Goal: Task Accomplishment & Management: Use online tool/utility

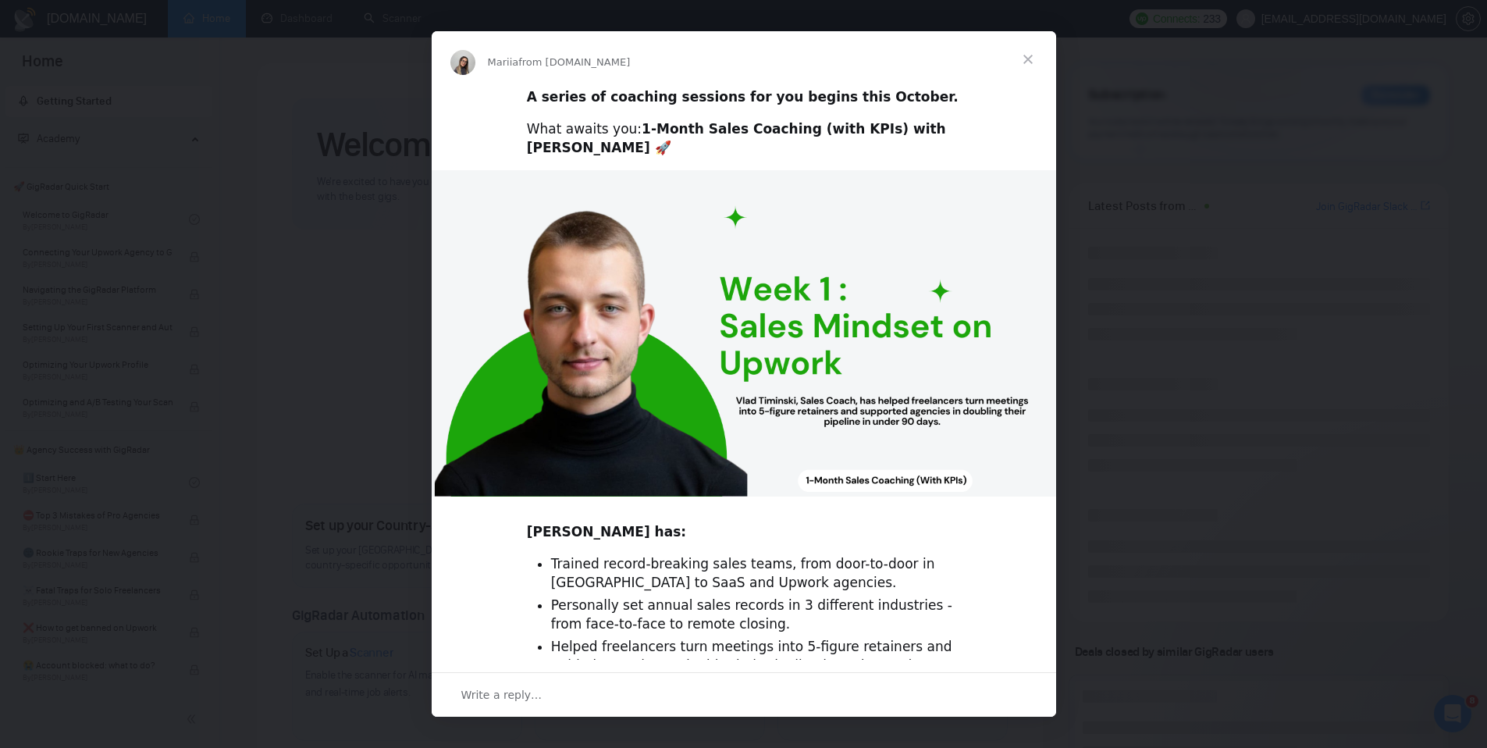
click at [1028, 55] on span "Close" at bounding box center [1028, 59] width 56 height 56
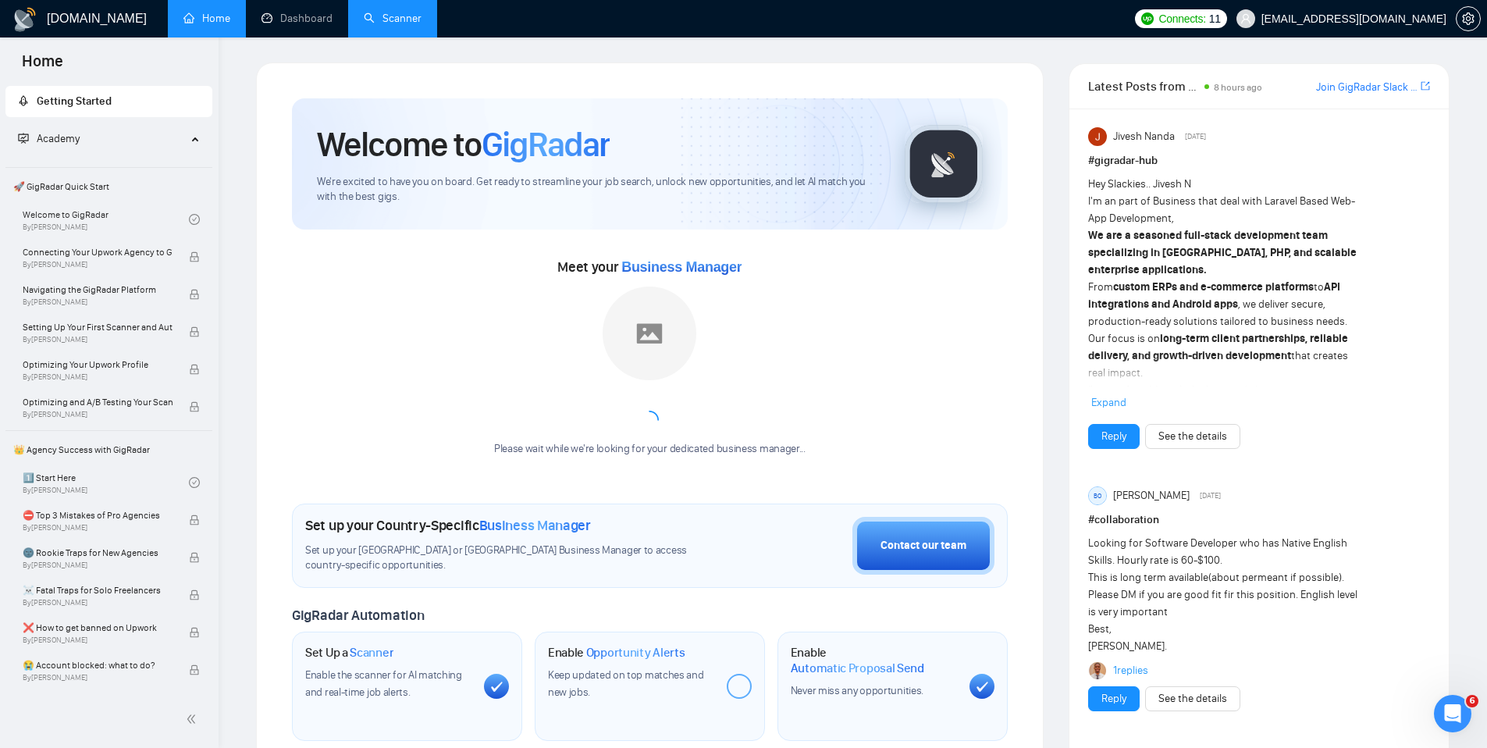
click at [382, 21] on link "Scanner" at bounding box center [393, 18] width 58 height 13
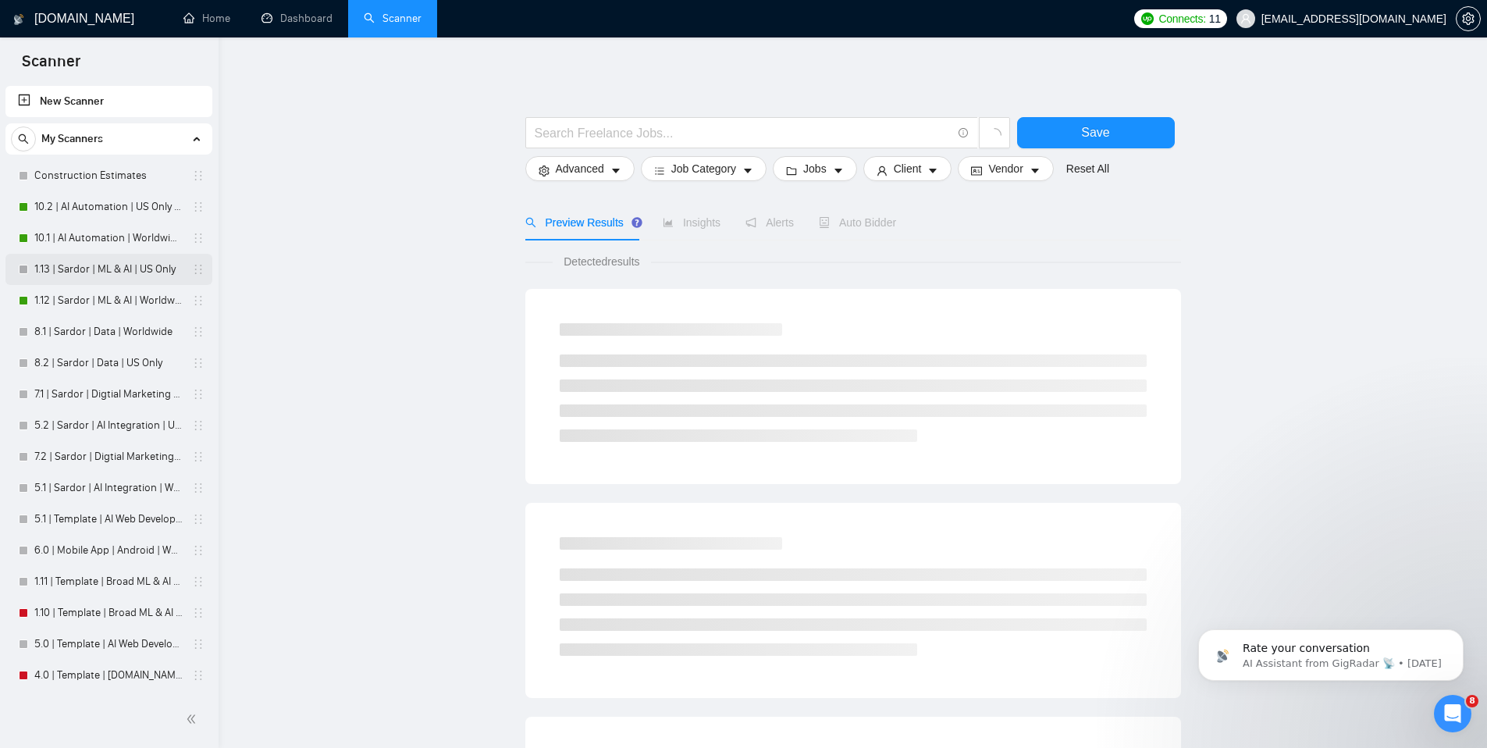
click at [100, 274] on link "1.13 | Sardor | ML & AI | US Only" at bounding box center [108, 269] width 148 height 31
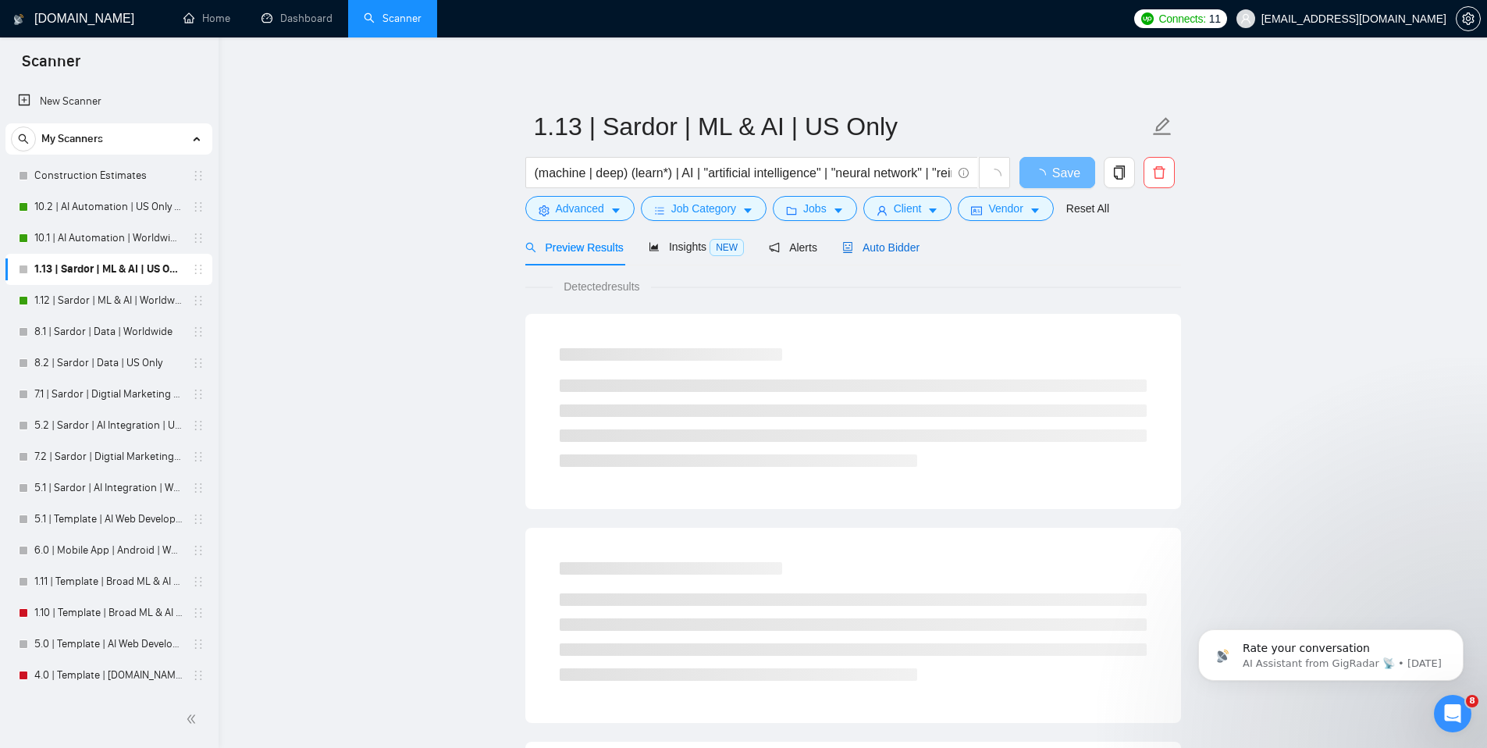
click at [912, 252] on span "Auto Bidder" at bounding box center [880, 247] width 77 height 12
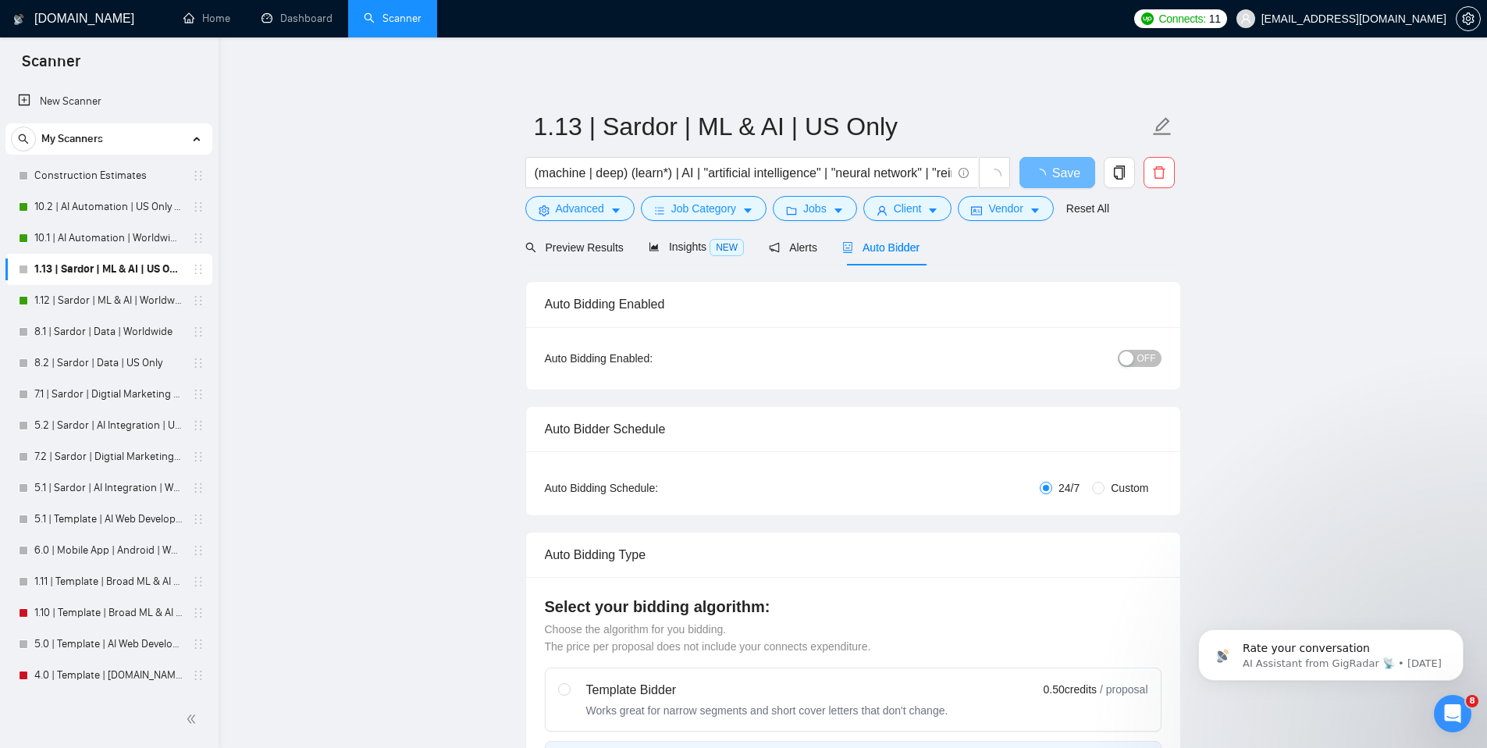
checkbox input "true"
click at [1142, 354] on span "OFF" at bounding box center [1146, 358] width 19 height 17
click at [1058, 174] on span "Save" at bounding box center [1057, 173] width 28 height 20
click at [120, 230] on link "10.1 | AI Automation | Worldwide | Simple Sardor" at bounding box center [108, 237] width 148 height 31
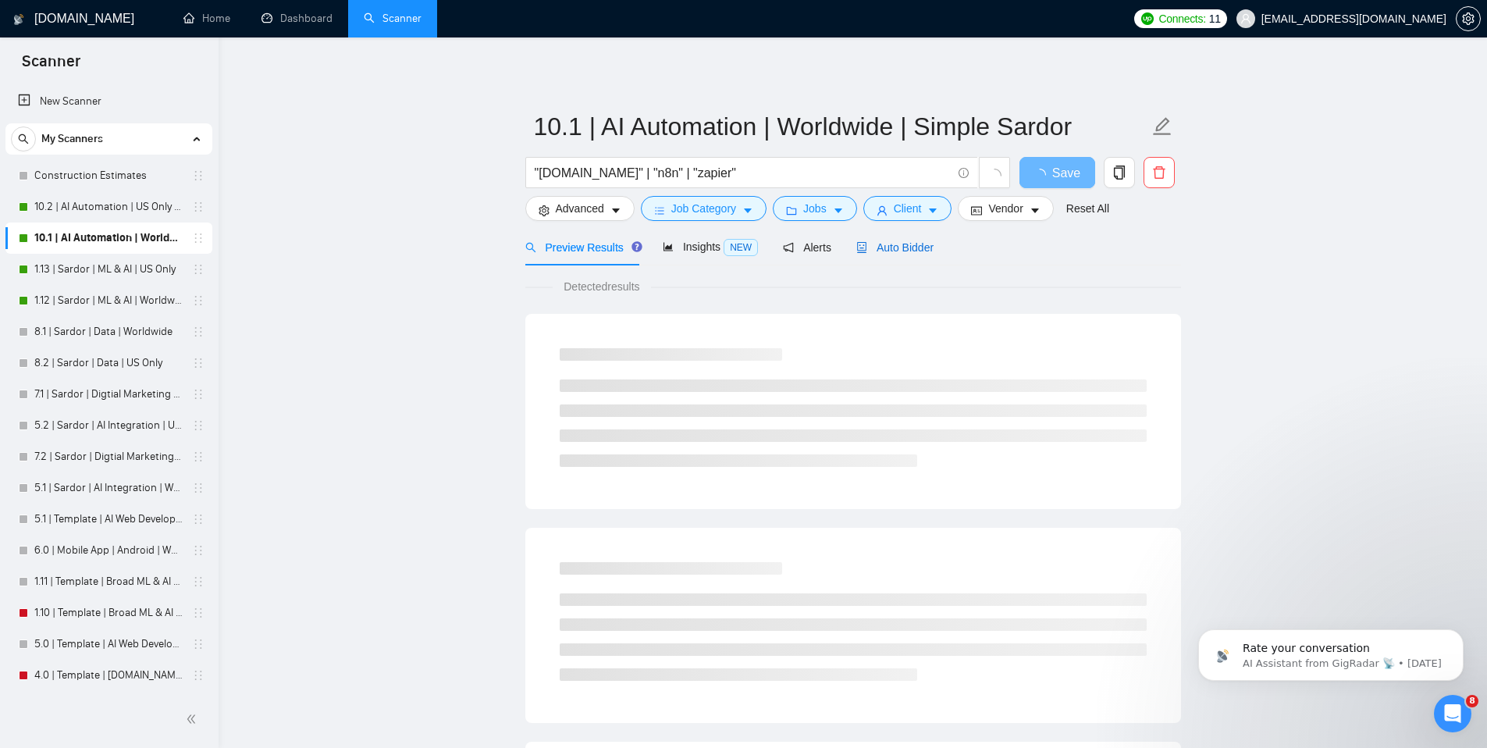
click at [898, 251] on span "Auto Bidder" at bounding box center [894, 247] width 77 height 12
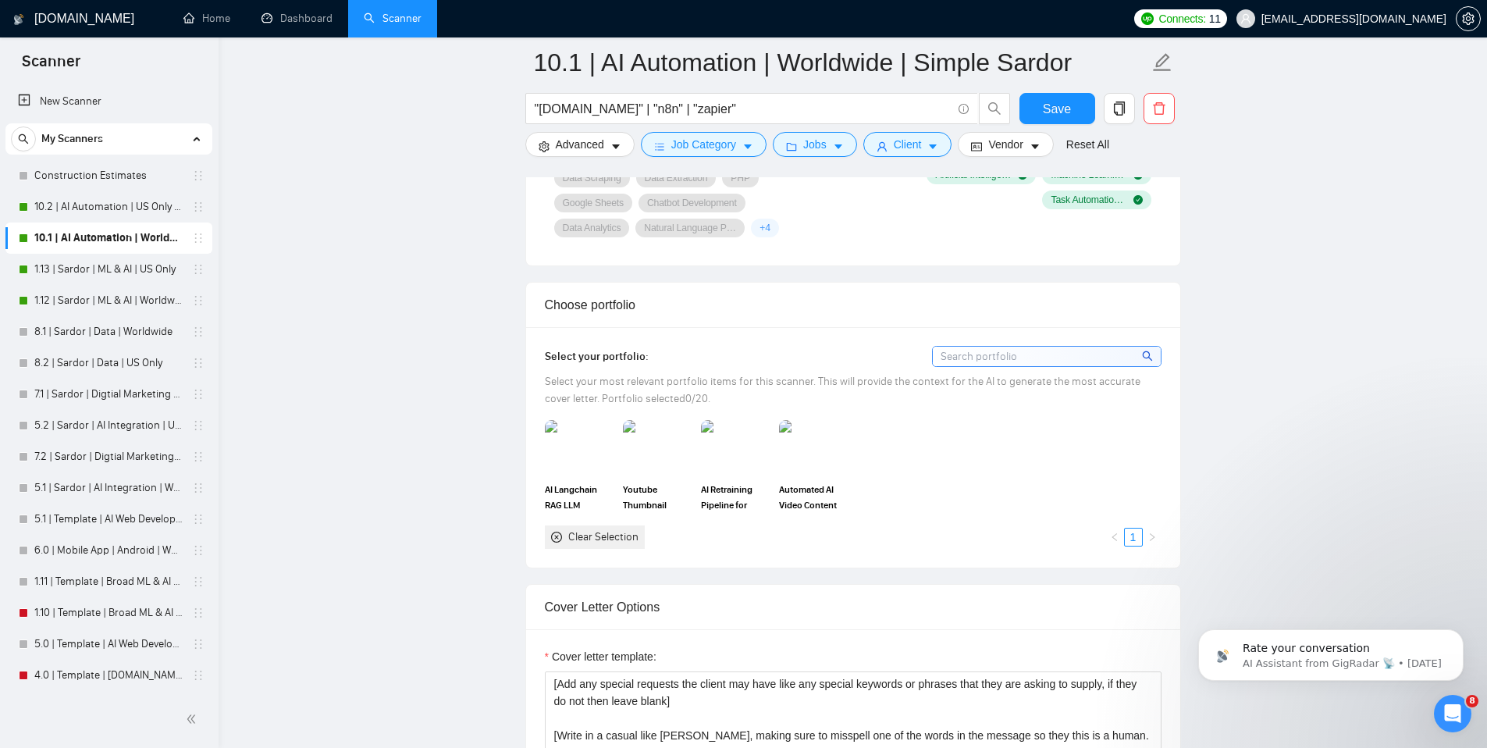
scroll to position [1543, 0]
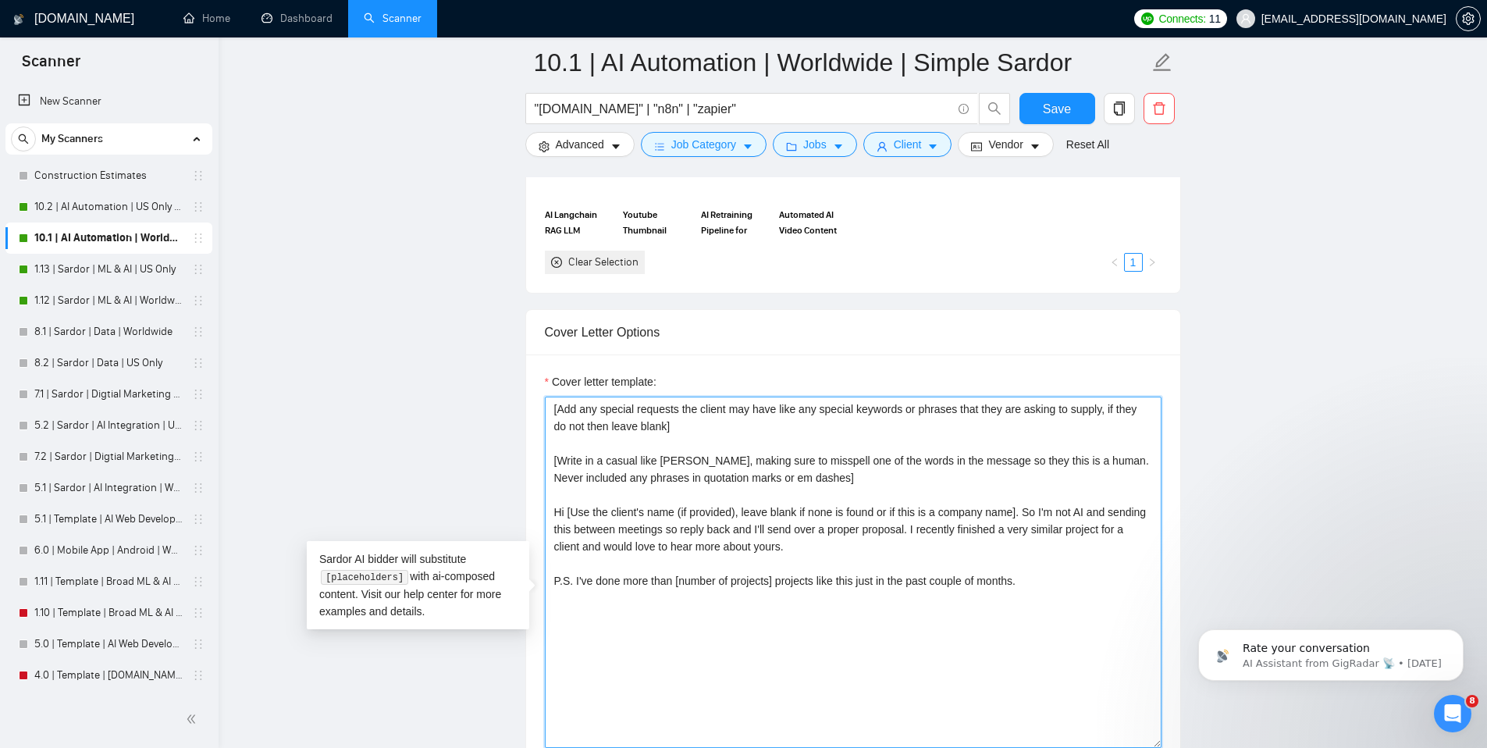
drag, startPoint x: 965, startPoint y: 568, endPoint x: 966, endPoint y: 559, distance: 9.5
click at [966, 559] on textarea "[Add any special requests the client may have like any special keywords or phra…" at bounding box center [853, 571] width 617 height 351
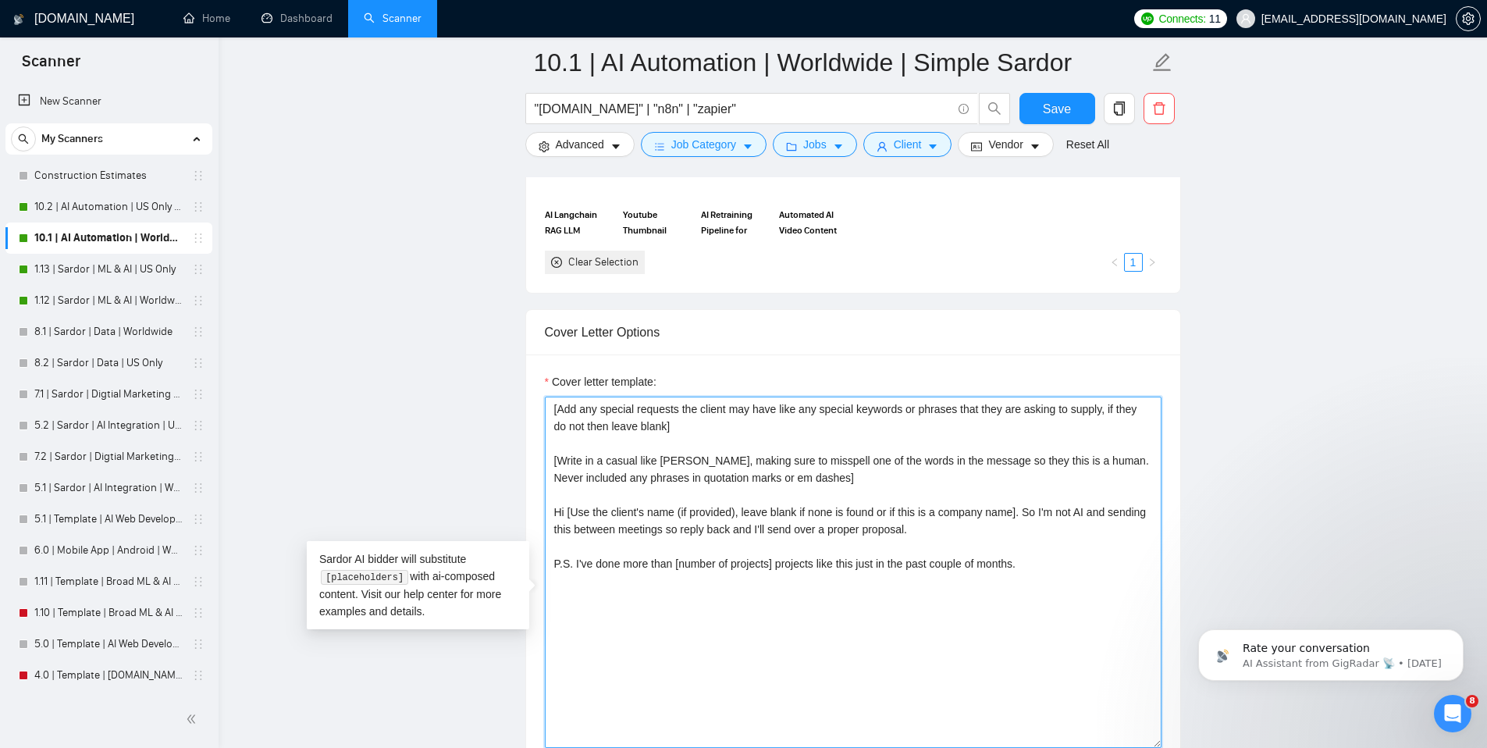
click at [1044, 538] on textarea "[Add any special requests the client may have like any special keywords or phra…" at bounding box center [853, 571] width 617 height 351
paste textarea "I recently finished a very similar project for a client and would love to hear …"
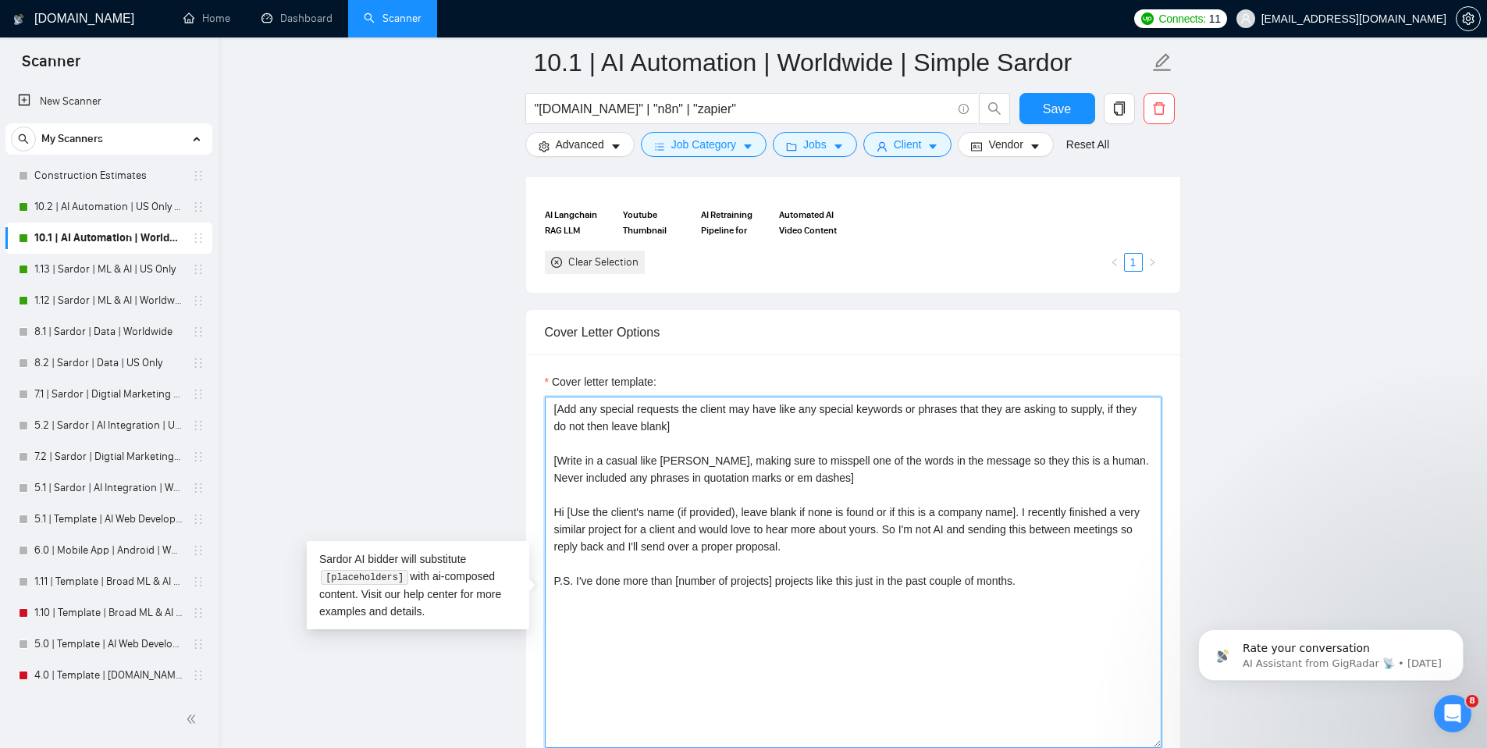
type textarea "[Add any special requests the client may have like any special keywords or phra…"
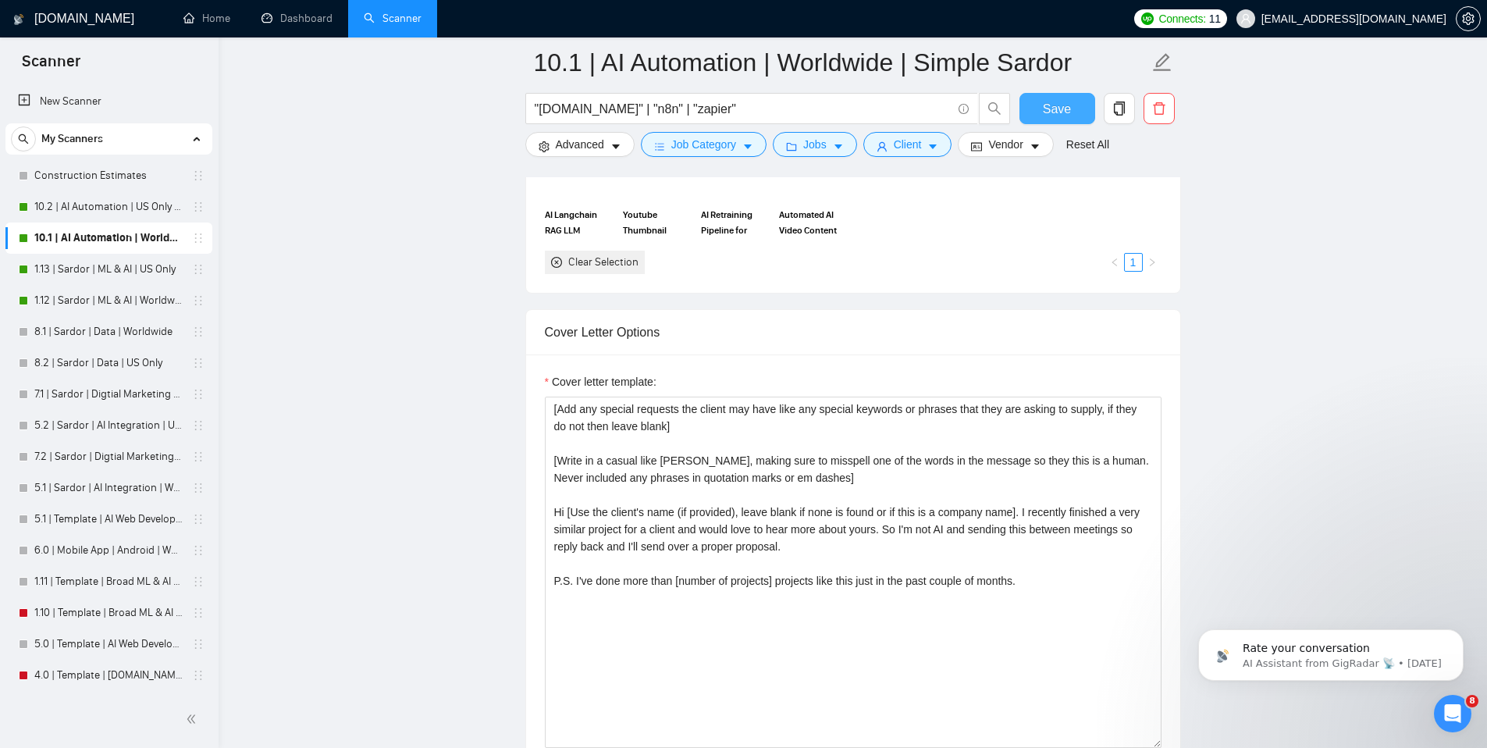
click at [1039, 104] on button "Save" at bounding box center [1057, 108] width 76 height 31
